Goal: Information Seeking & Learning: Learn about a topic

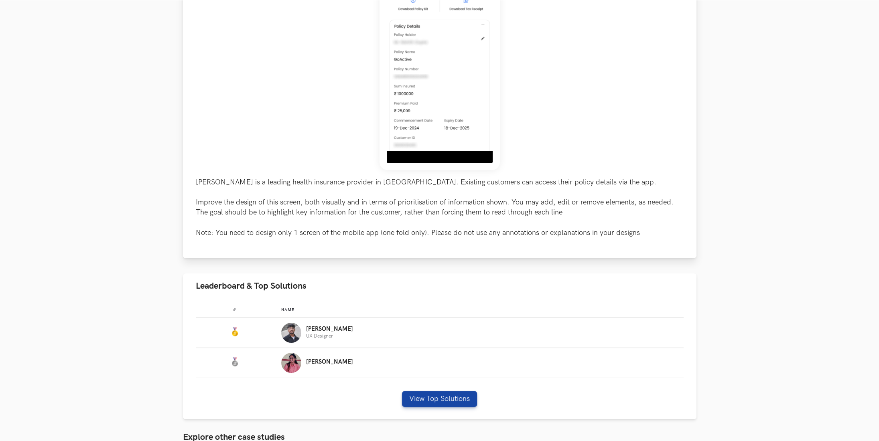
scroll to position [267, 0]
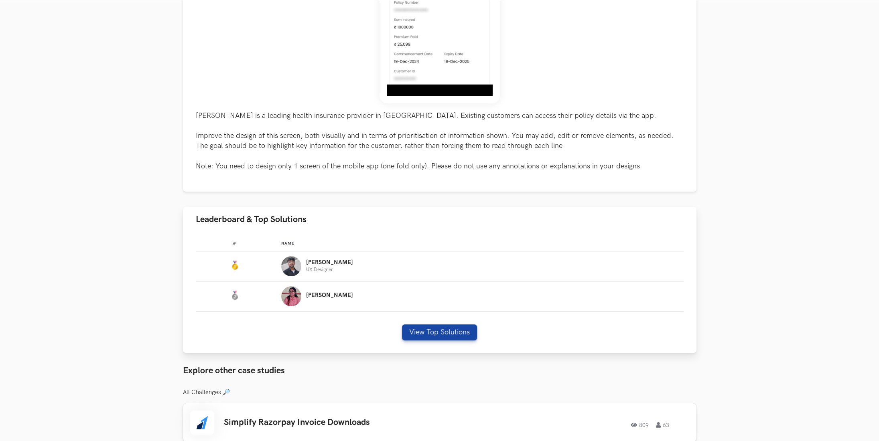
click at [476, 338] on div "View Top Solutions" at bounding box center [440, 333] width 488 height 16
click at [453, 329] on button "View Top Solutions" at bounding box center [439, 333] width 75 height 16
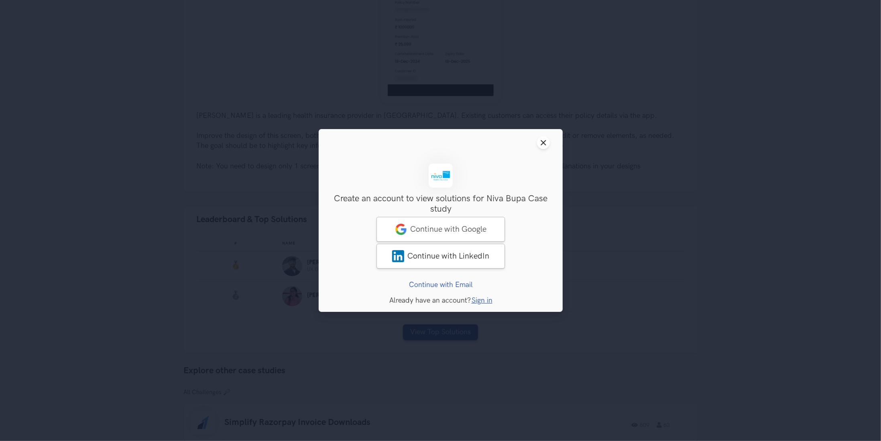
click at [553, 141] on header "Close modal window" at bounding box center [441, 142] width 244 height 27
click at [545, 146] on icon "Close modal window" at bounding box center [543, 143] width 6 height 6
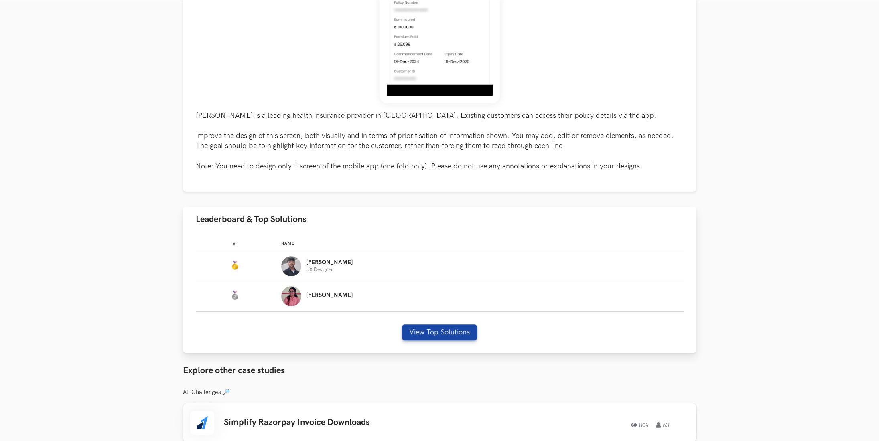
click at [328, 296] on div "[PERSON_NAME]" at bounding box center [478, 297] width 395 height 20
click at [282, 293] on td "#:" at bounding box center [239, 297] width 86 height 30
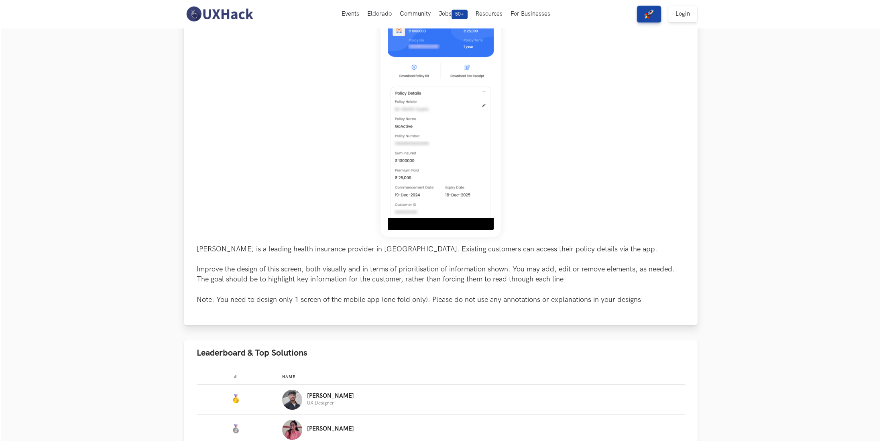
scroll to position [0, 0]
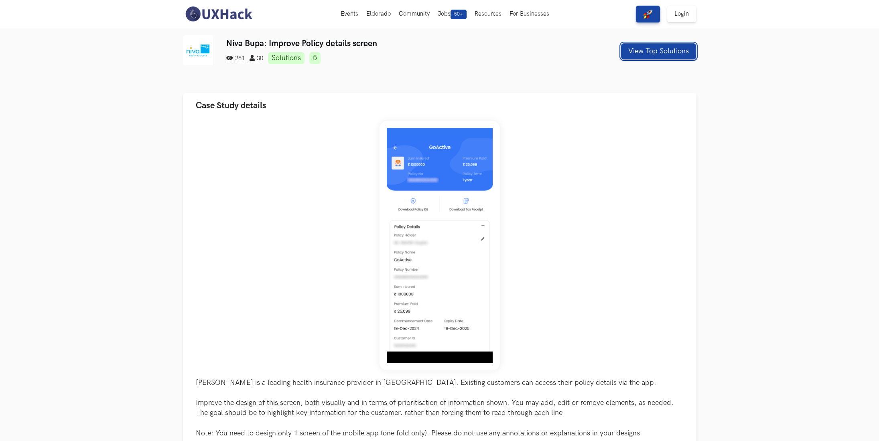
click at [662, 45] on button "View Top Solutions" at bounding box center [658, 51] width 75 height 16
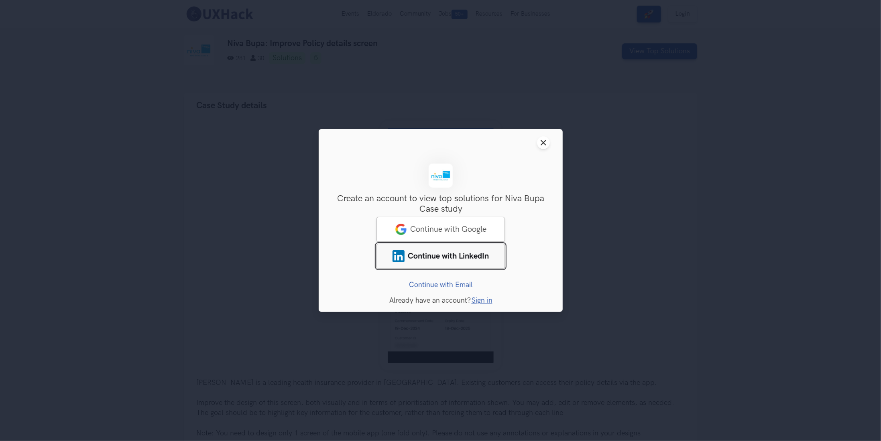
click at [447, 256] on span "Continue with LinkedIn" at bounding box center [448, 257] width 81 height 10
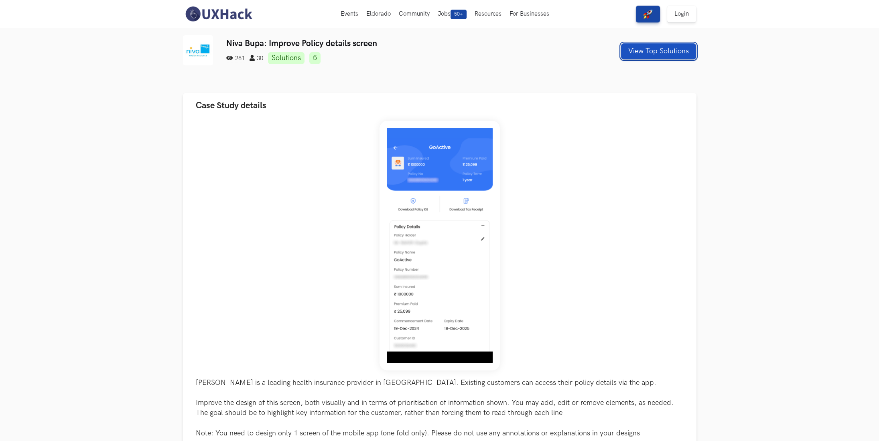
click at [642, 52] on button "View Top Solutions" at bounding box center [658, 51] width 75 height 16
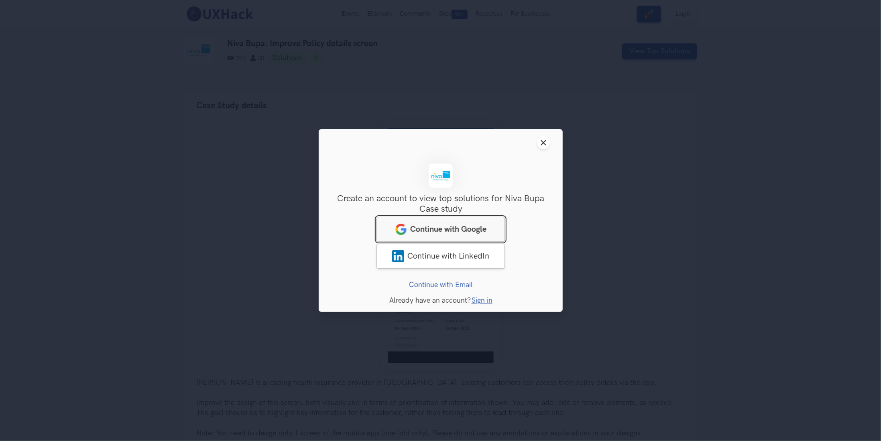
click at [447, 230] on span "Continue with Google" at bounding box center [448, 230] width 76 height 10
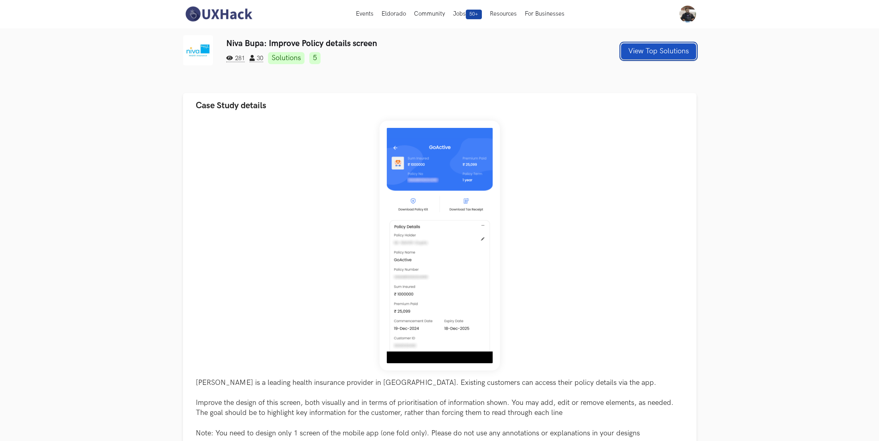
click at [669, 47] on button "View Top Solutions" at bounding box center [658, 51] width 75 height 16
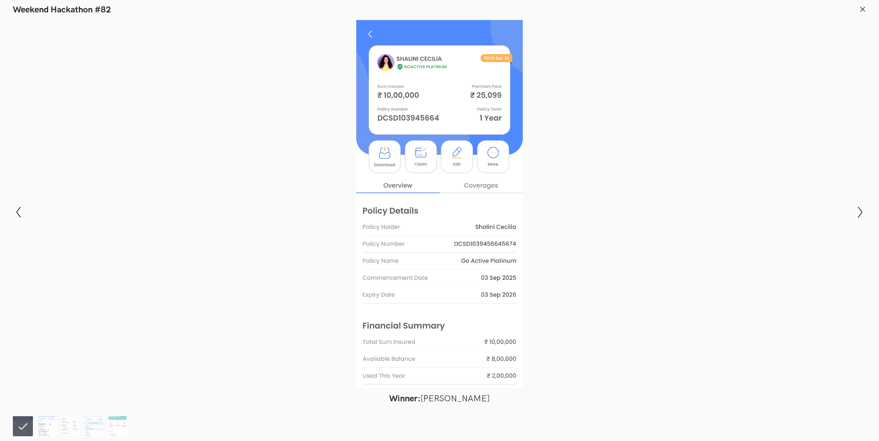
click at [42, 421] on img at bounding box center [47, 427] width 20 height 20
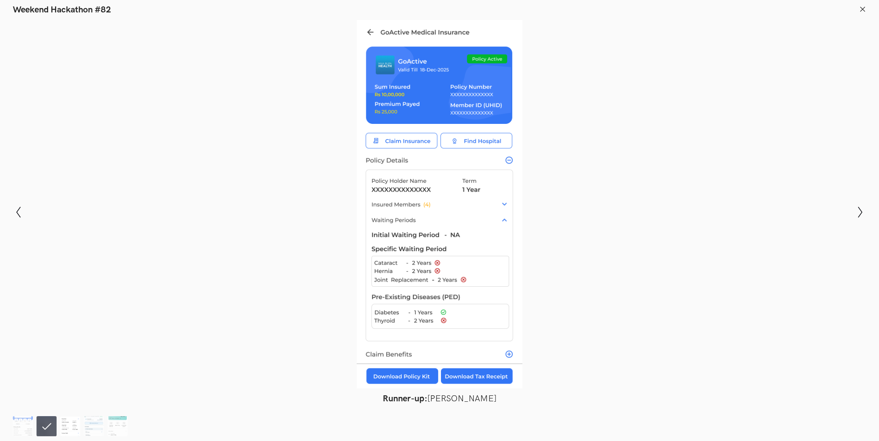
click at [62, 417] on img at bounding box center [70, 427] width 20 height 20
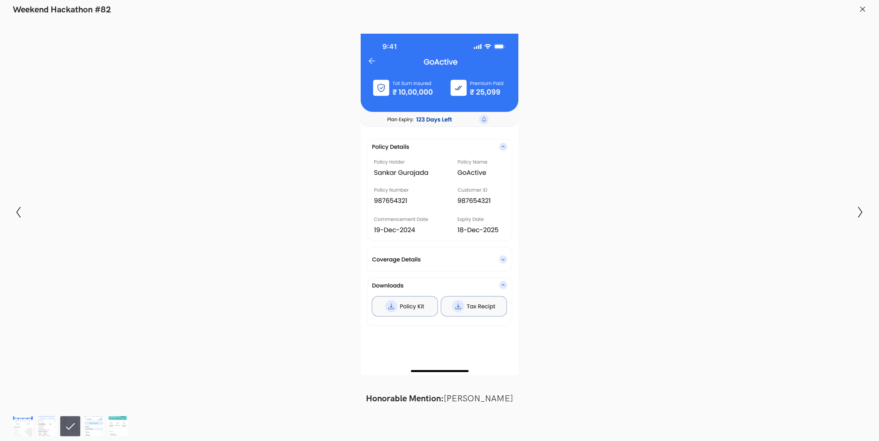
drag, startPoint x: 85, startPoint y: 412, endPoint x: 89, endPoint y: 411, distance: 4.2
click at [86, 412] on footer at bounding box center [439, 425] width 879 height 32
click at [107, 408] on div "Modal Gallery Slideshow Winner: Amruth Kiran Runner-up: Pranati Tantravahi Hono…" at bounding box center [439, 212] width 879 height 394
click at [99, 429] on img at bounding box center [94, 427] width 20 height 20
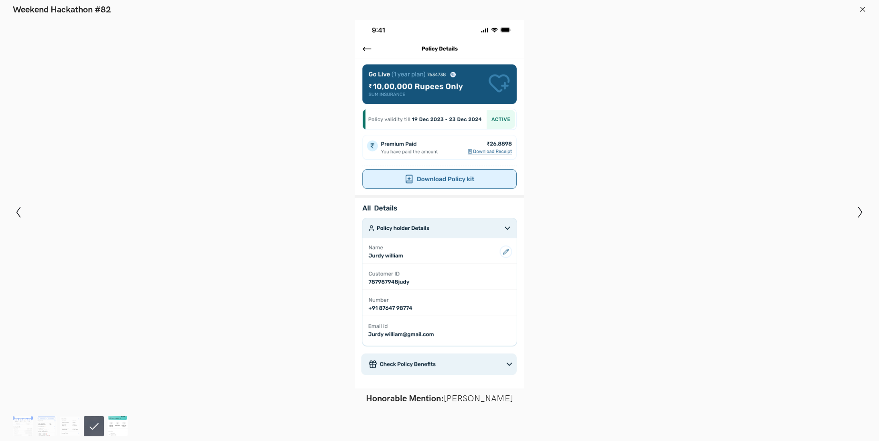
click at [121, 424] on img at bounding box center [118, 427] width 20 height 20
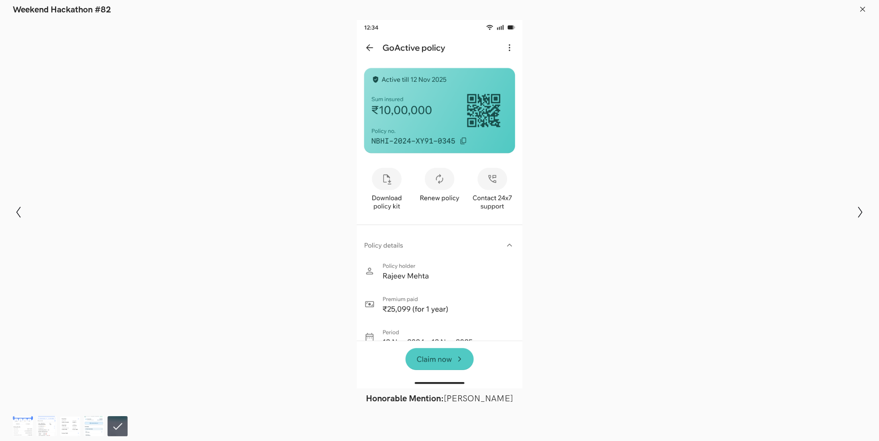
click at [863, 14] on button at bounding box center [862, 10] width 7 height 9
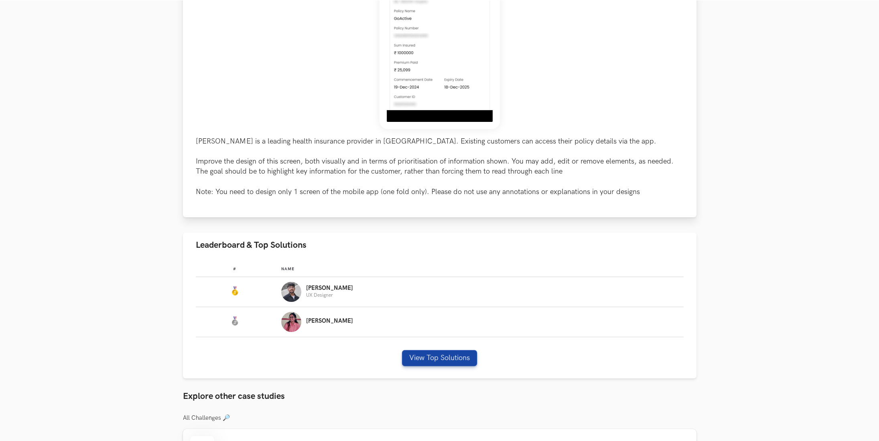
scroll to position [267, 0]
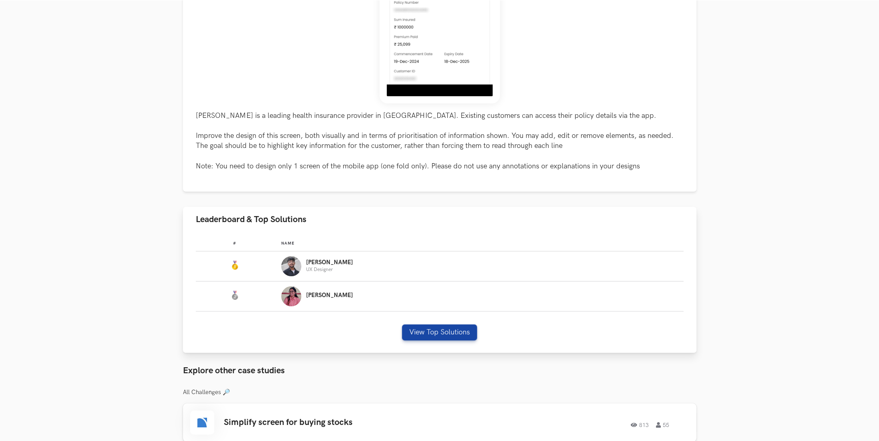
click at [424, 341] on div "# Name #: Name: Amruth UX Designer #: Name: Pranati View Top Solutions" at bounding box center [440, 292] width 514 height 121
click at [436, 328] on button "View Top Solutions" at bounding box center [439, 333] width 75 height 16
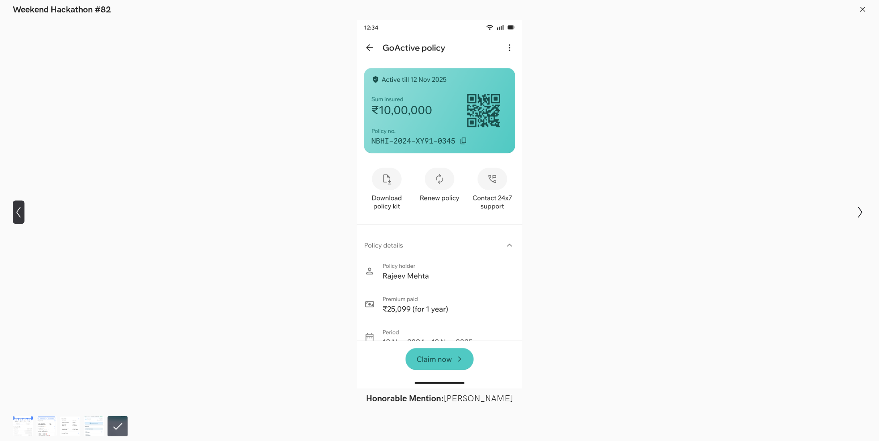
click at [21, 219] on button "Show previous slide" at bounding box center [19, 212] width 12 height 23
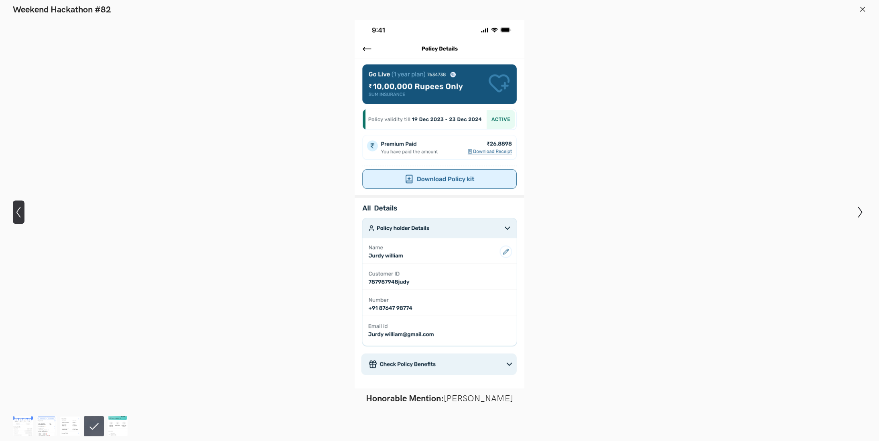
click at [22, 219] on button "Show previous slide" at bounding box center [19, 212] width 12 height 23
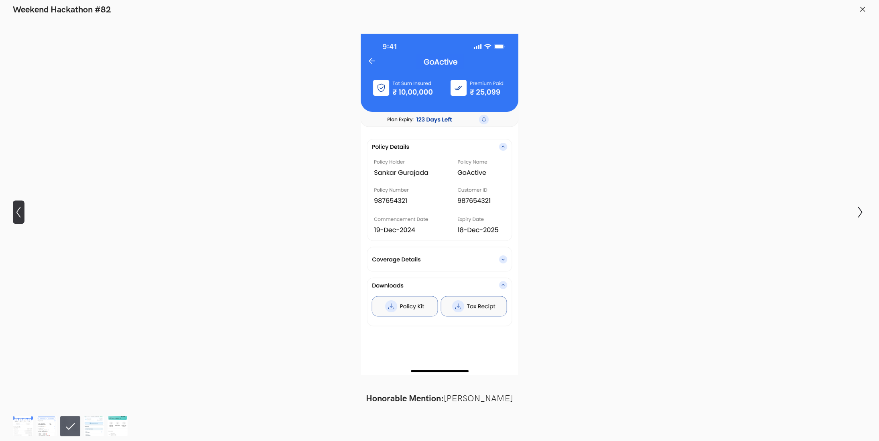
click at [22, 219] on button "Show previous slide" at bounding box center [19, 212] width 12 height 23
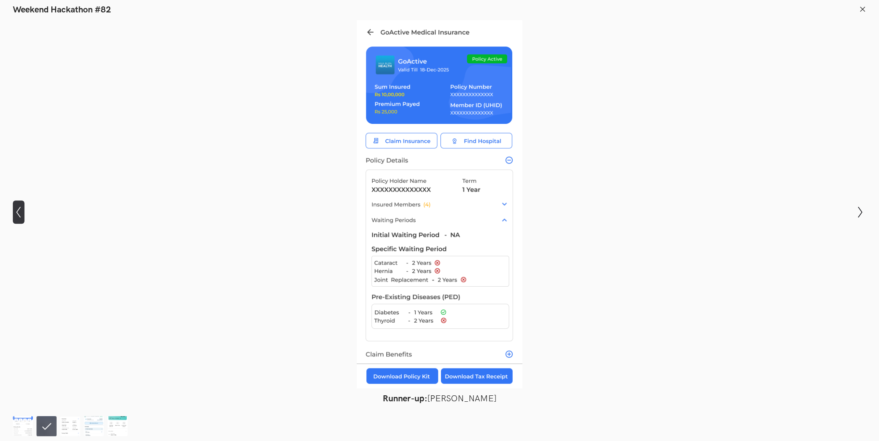
click at [22, 218] on button "Show previous slide" at bounding box center [19, 212] width 12 height 23
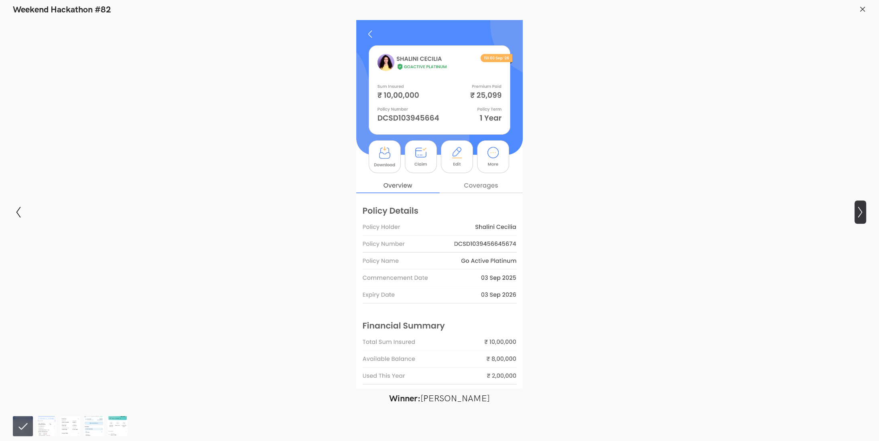
click at [856, 215] on icon "Show next slide" at bounding box center [861, 213] width 12 height 12
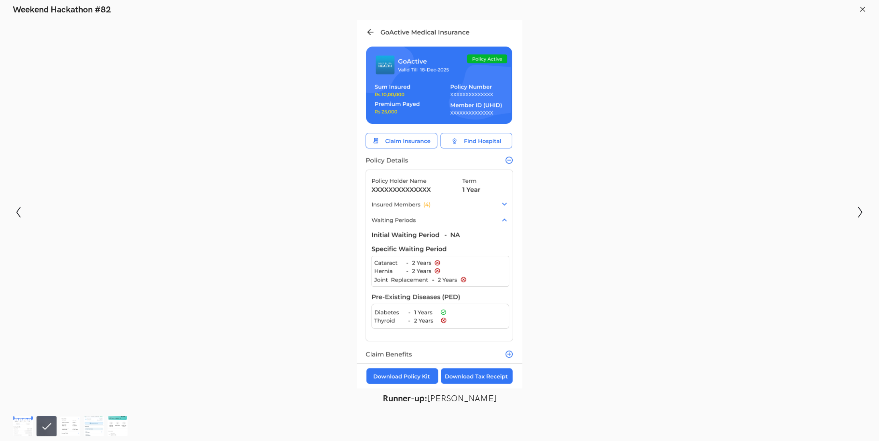
click at [653, 163] on div at bounding box center [439, 204] width 821 height 369
